Goal: Find contact information: Find contact information

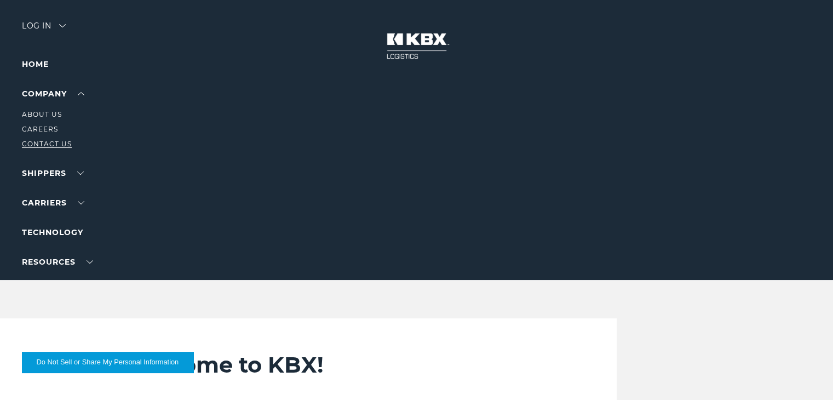
click at [39, 147] on link "Contact Us" at bounding box center [47, 144] width 50 height 8
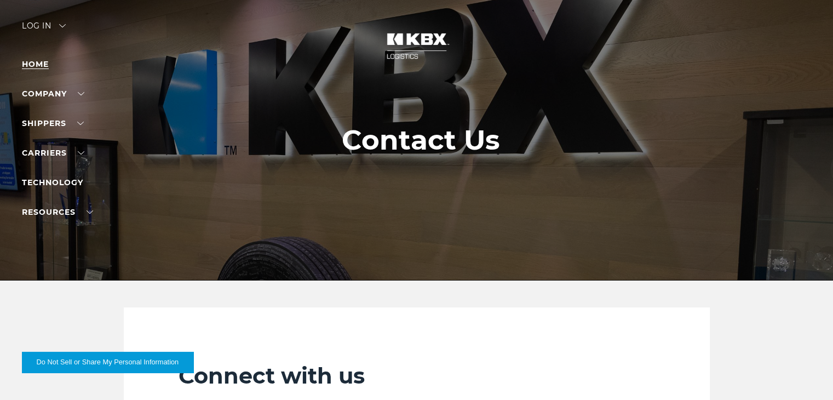
click at [37, 62] on link "Home" at bounding box center [35, 64] width 27 height 10
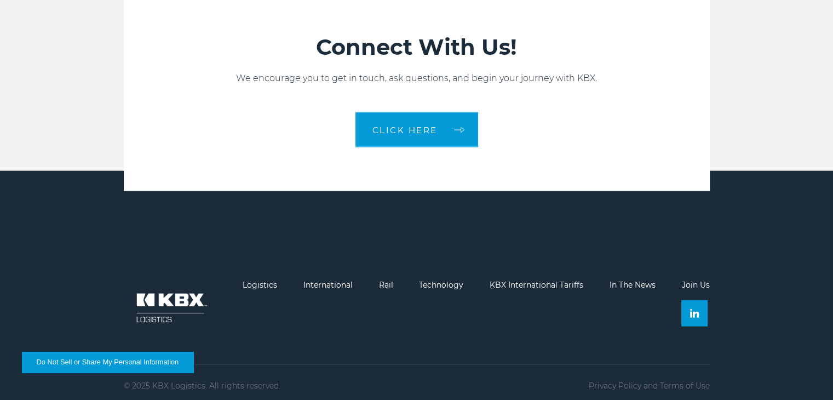
scroll to position [2400, 0]
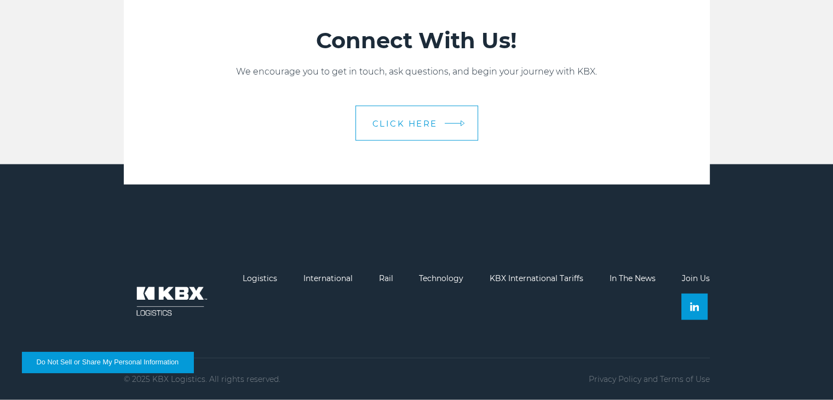
click at [422, 128] on link "CLICK HERE" at bounding box center [416, 123] width 123 height 35
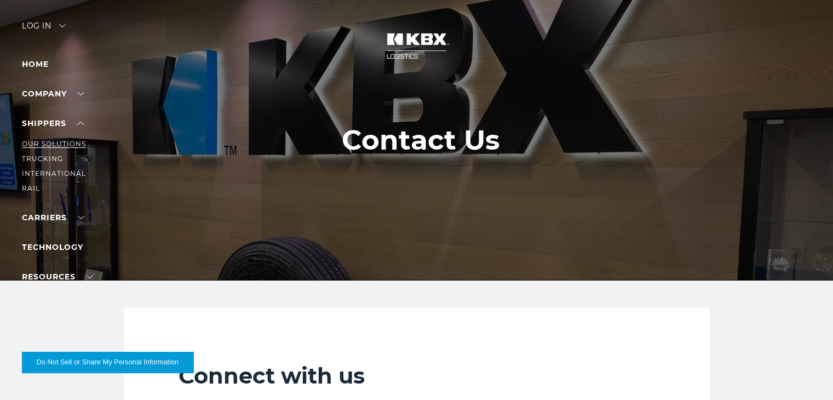
click at [29, 143] on link "Our Solutions" at bounding box center [54, 144] width 64 height 8
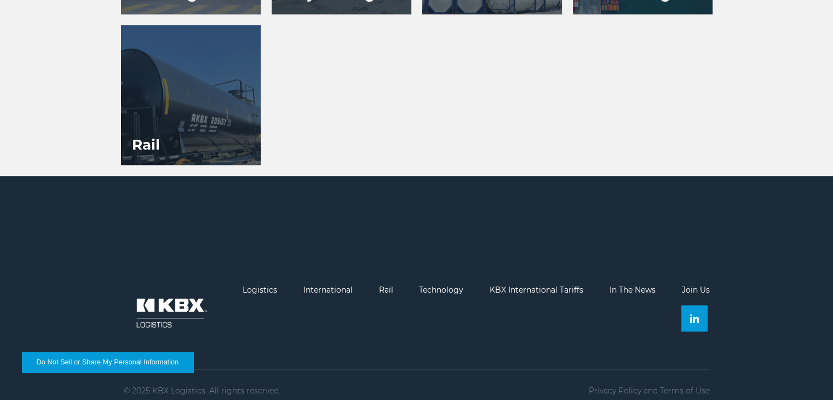
scroll to position [1016, 0]
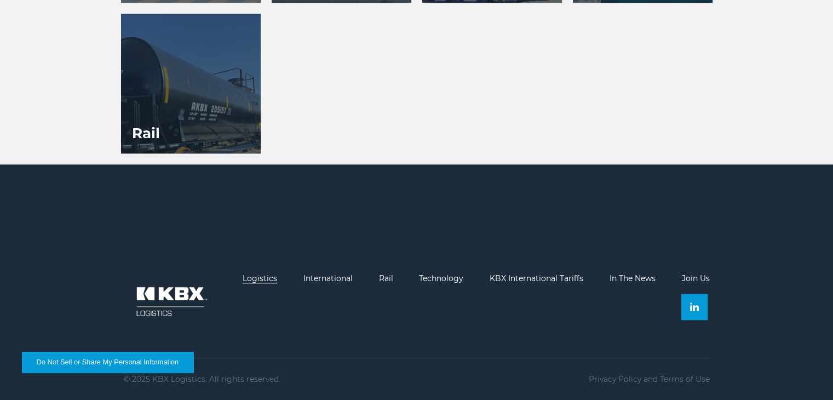
click at [264, 279] on link "Logistics" at bounding box center [260, 278] width 34 height 10
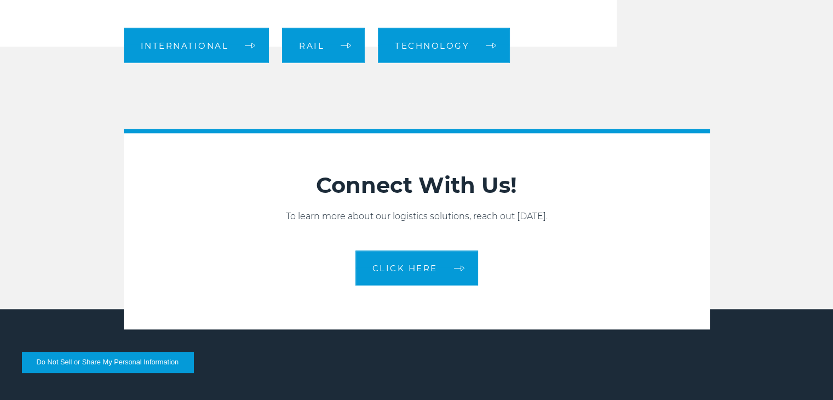
scroll to position [1095, 0]
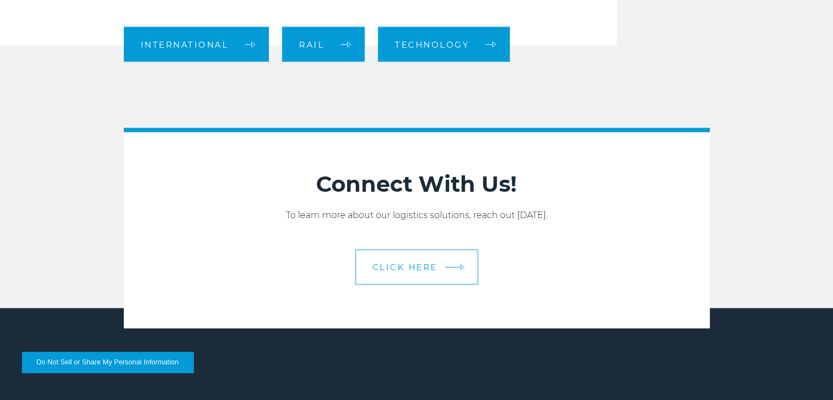
click at [400, 260] on link "CLICK HERE" at bounding box center [416, 266] width 123 height 35
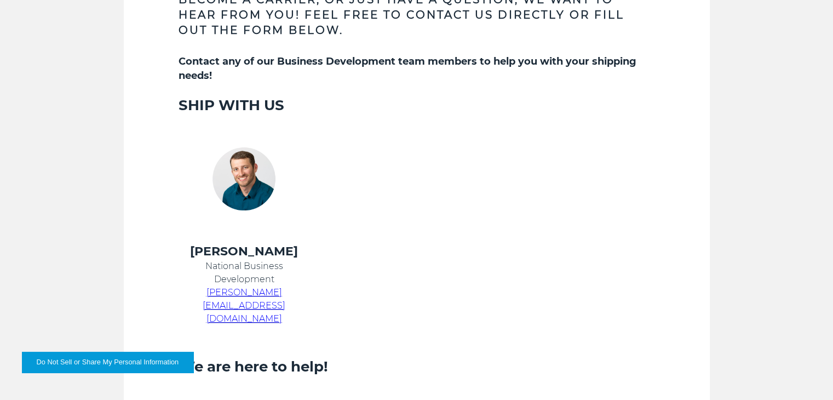
scroll to position [438, 0]
